Goal: Task Accomplishment & Management: Use online tool/utility

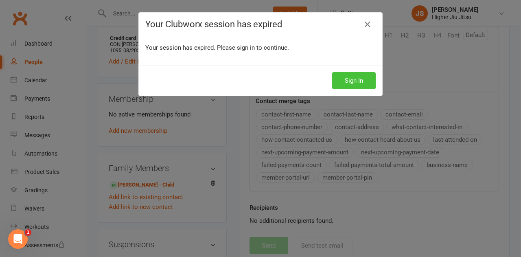
click at [358, 84] on button "Sign In" at bounding box center [354, 80] width 44 height 17
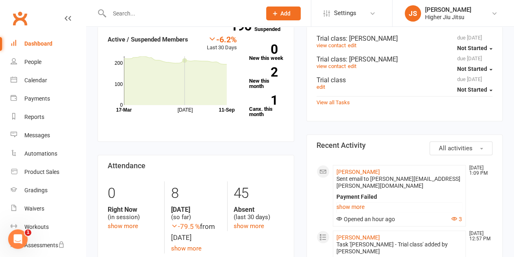
scroll to position [285, 0]
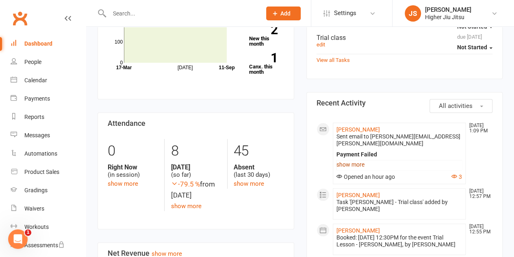
click at [360, 159] on link "show more" at bounding box center [400, 164] width 126 height 11
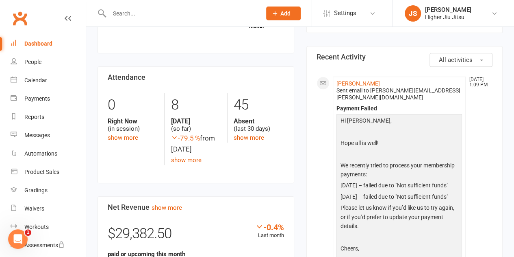
scroll to position [407, 0]
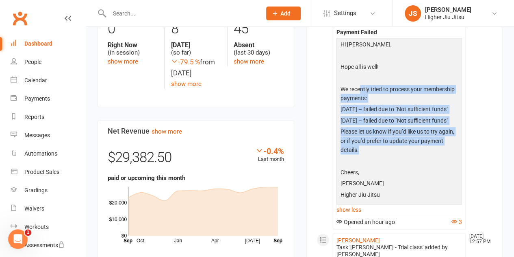
drag, startPoint x: 377, startPoint y: 163, endPoint x: 361, endPoint y: 83, distance: 82.1
click at [361, 83] on div "Hi Damien, Hope all is well! We recently tried to process your membership payme…" at bounding box center [400, 120] width 122 height 161
click at [361, 85] on p "We recently tried to process your membership payments:" at bounding box center [400, 95] width 122 height 20
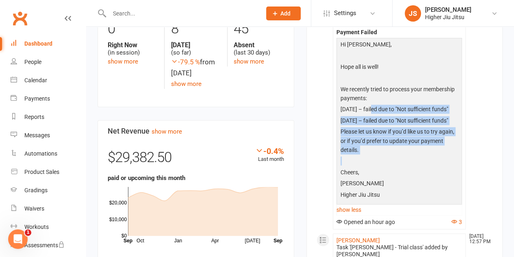
drag, startPoint x: 395, startPoint y: 161, endPoint x: 373, endPoint y: 94, distance: 70.5
click at [373, 94] on div "Hi Damien, Hope all is well! We recently tried to process your membership payme…" at bounding box center [400, 120] width 122 height 161
click at [373, 94] on p "We recently tried to process your membership payments:" at bounding box center [400, 95] width 122 height 20
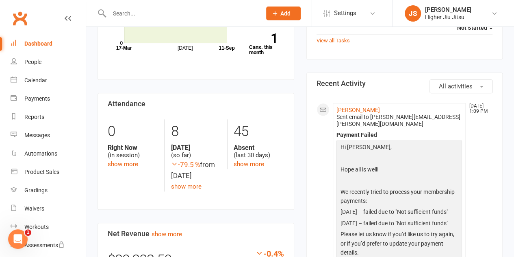
scroll to position [285, 0]
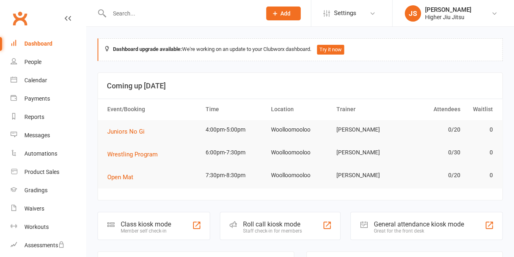
click at [153, 16] on input "text" at bounding box center [181, 13] width 149 height 11
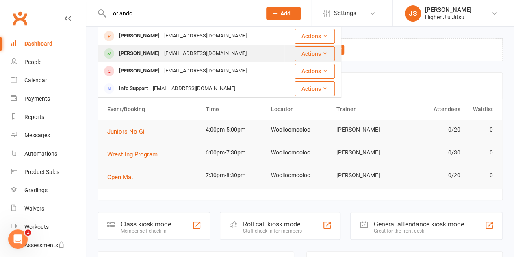
type input "orlando"
click at [172, 52] on div "[EMAIL_ADDRESS][DOMAIN_NAME]" at bounding box center [205, 54] width 87 height 12
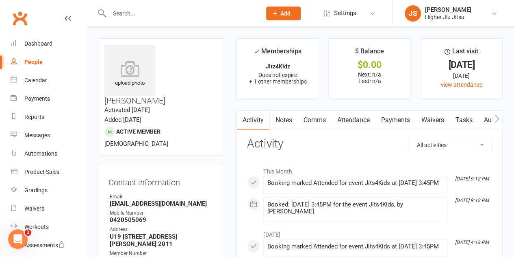
click at [394, 117] on link "Payments" at bounding box center [395, 120] width 40 height 19
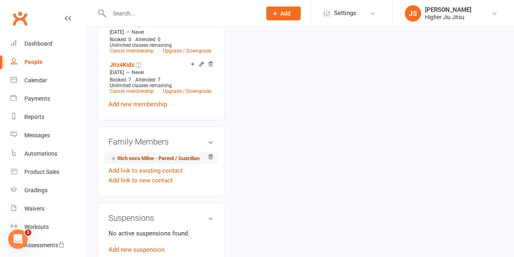
scroll to position [407, 0]
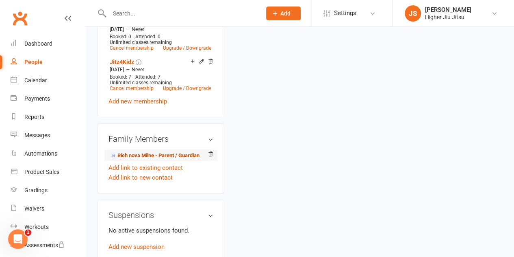
click at [150, 151] on link "Rich nova Milne - Parent / Guardian" at bounding box center [155, 155] width 90 height 9
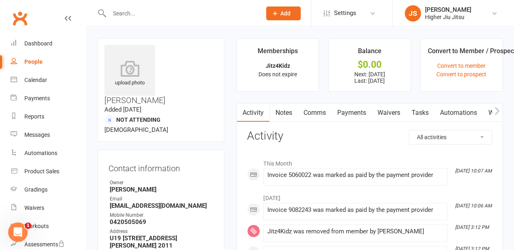
scroll to position [0, 1]
click at [321, 115] on link "Comms" at bounding box center [314, 113] width 34 height 19
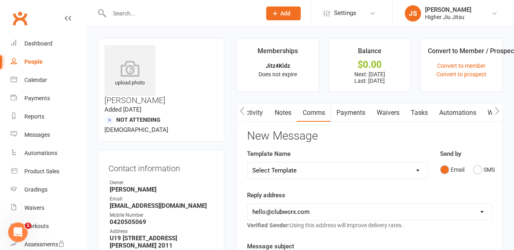
click at [329, 166] on select "Select Template [Email] Let's Reconnect! [Email] Still Interested? [Email] Stil…" at bounding box center [338, 171] width 180 height 16
click at [323, 199] on div "Reply address [EMAIL_ADDRESS][DOMAIN_NAME] [PERSON_NAME][EMAIL_ADDRESS][DOMAIN_…" at bounding box center [369, 211] width 245 height 40
click at [319, 211] on select "[EMAIL_ADDRESS][DOMAIN_NAME] [PERSON_NAME][EMAIL_ADDRESS][DOMAIN_NAME] [PERSON_…" at bounding box center [370, 212] width 244 height 16
select select "1"
click at [248, 204] on select "[EMAIL_ADDRESS][DOMAIN_NAME] [PERSON_NAME][EMAIL_ADDRESS][DOMAIN_NAME] [PERSON_…" at bounding box center [370, 212] width 244 height 16
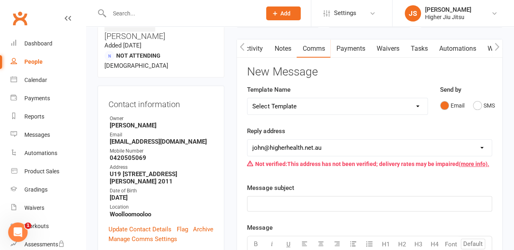
scroll to position [122, 0]
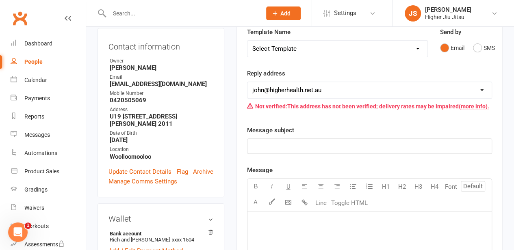
click at [316, 142] on p "﻿" at bounding box center [370, 147] width 235 height 10
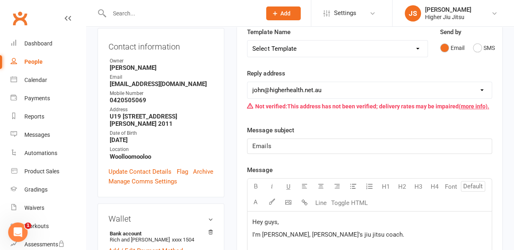
click at [347, 233] on p "I'm [PERSON_NAME], [PERSON_NAME]'s jiu jitsu coach." at bounding box center [370, 235] width 235 height 10
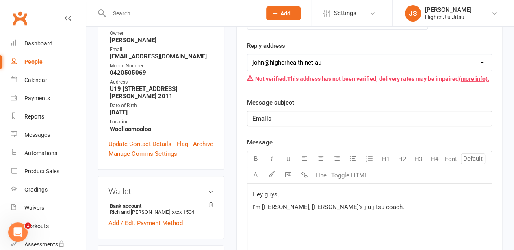
scroll to position [163, 0]
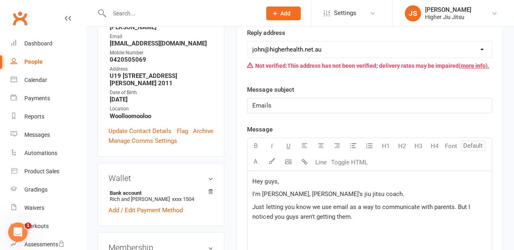
click at [451, 209] on span "Just letting you know we use email as a way to communicate with parents. But I …" at bounding box center [362, 212] width 219 height 17
click at [461, 218] on p "Just letting you know we use email as a way to communicate with parents about t…" at bounding box center [370, 213] width 235 height 20
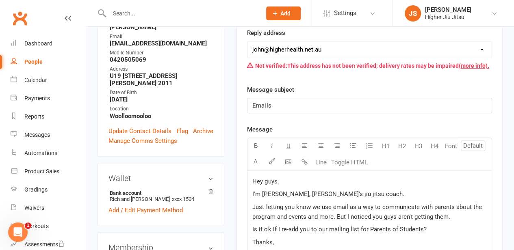
scroll to position [291, 0]
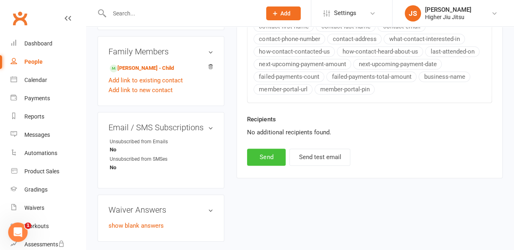
click at [270, 156] on button "Send" at bounding box center [266, 157] width 39 height 17
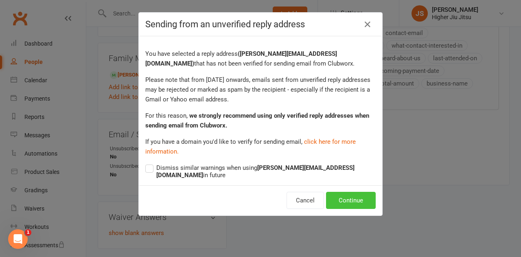
click at [351, 192] on button "Continue" at bounding box center [351, 200] width 50 height 17
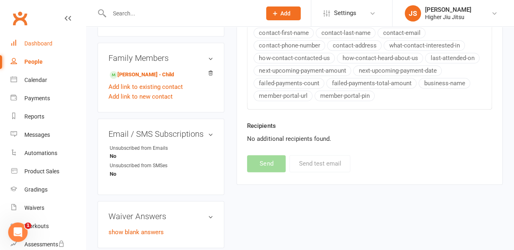
select select "0"
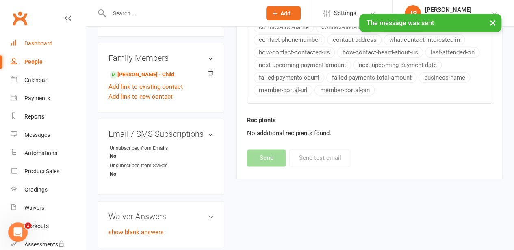
click at [35, 44] on div "Dashboard" at bounding box center [38, 43] width 28 height 7
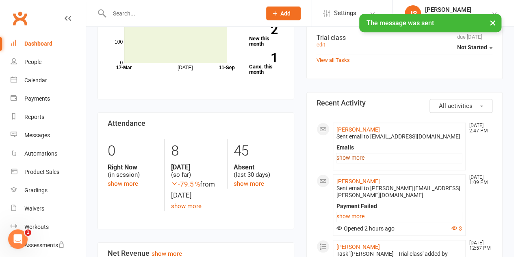
scroll to position [366, 0]
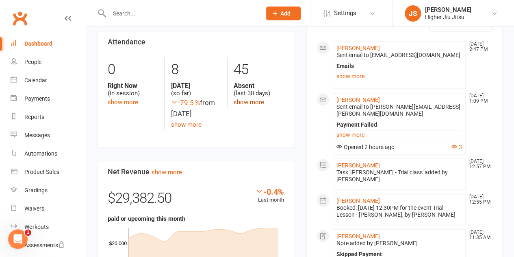
click at [258, 101] on link "show more" at bounding box center [249, 101] width 30 height 7
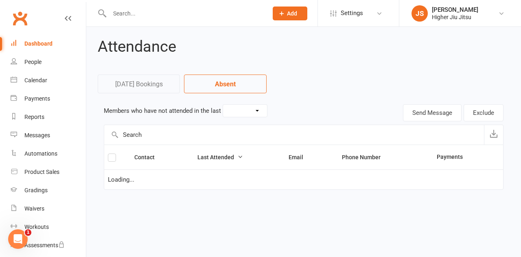
select select "30"
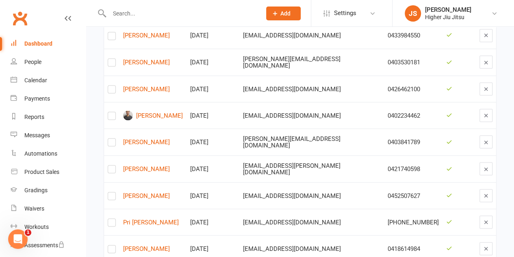
scroll to position [773, 0]
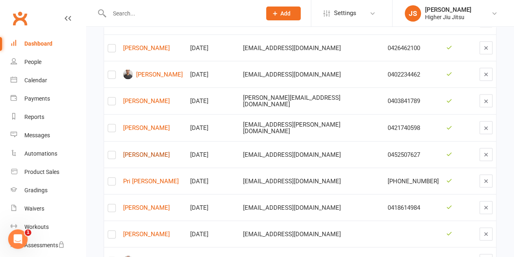
click at [143, 151] on link "[PERSON_NAME]" at bounding box center [153, 154] width 60 height 7
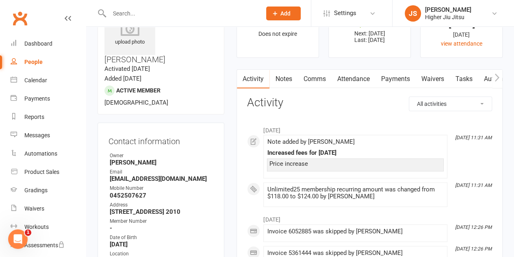
scroll to position [81, 0]
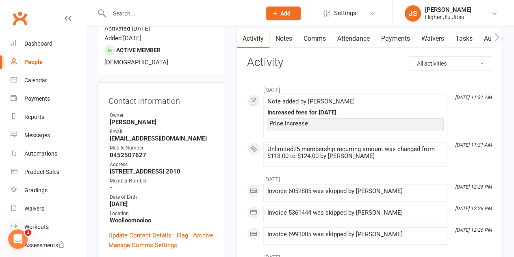
click at [396, 39] on link "Payments" at bounding box center [395, 38] width 40 height 19
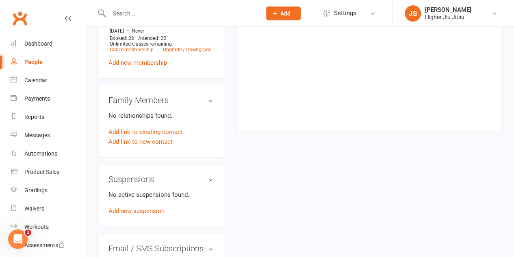
scroll to position [569, 0]
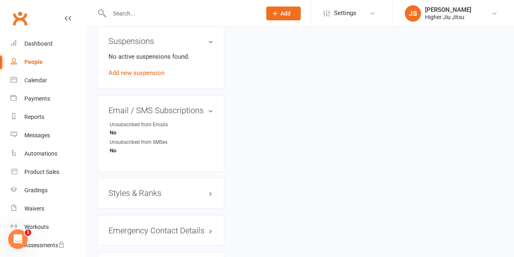
click at [177, 188] on h3 "Styles & Ranks" at bounding box center [161, 192] width 105 height 9
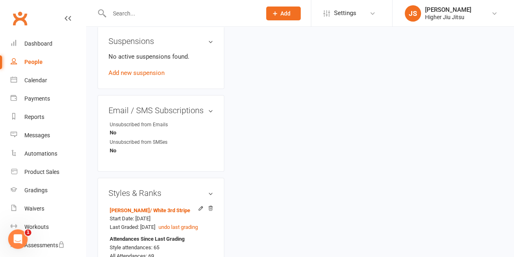
click at [177, 188] on h3 "Styles & Ranks" at bounding box center [161, 192] width 105 height 9
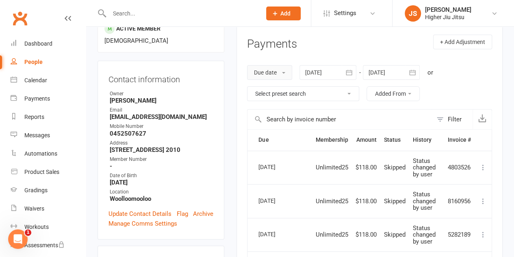
scroll to position [0, 0]
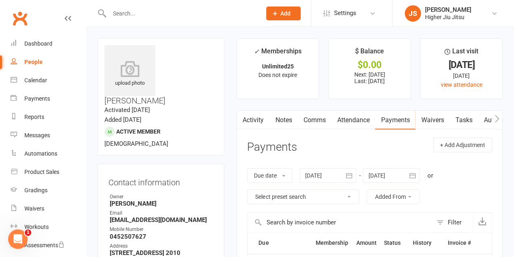
drag, startPoint x: 198, startPoint y: 226, endPoint x: 109, endPoint y: 222, distance: 89.1
click at [110, 249] on strong "[STREET_ADDRESS] 2010" at bounding box center [162, 252] width 104 height 7
click at [165, 233] on strong "0452507627" at bounding box center [162, 236] width 104 height 7
drag, startPoint x: 45, startPoint y: 194, endPoint x: 83, endPoint y: 181, distance: 40.5
click at [45, 194] on link "Gradings" at bounding box center [48, 190] width 75 height 18
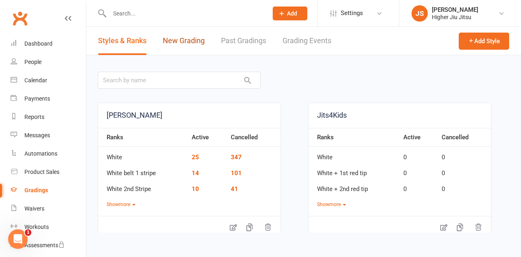
click at [185, 42] on link "New Grading" at bounding box center [184, 41] width 42 height 28
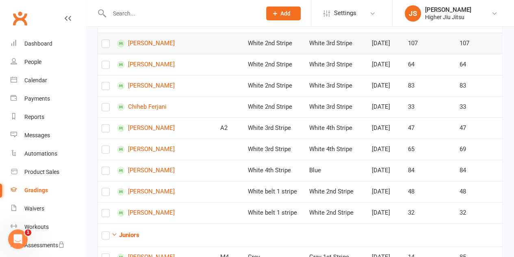
scroll to position [325, 0]
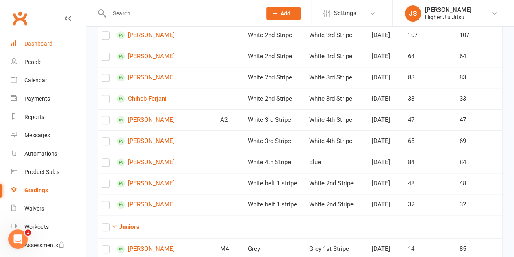
click at [41, 48] on link "Dashboard" at bounding box center [48, 44] width 75 height 18
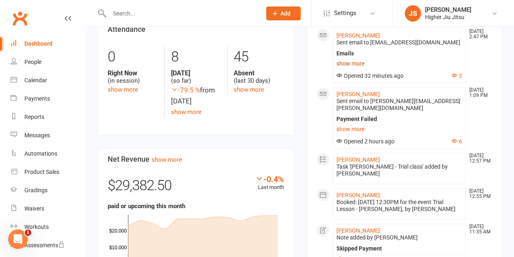
scroll to position [366, 0]
